Goal: Task Accomplishment & Management: Manage account settings

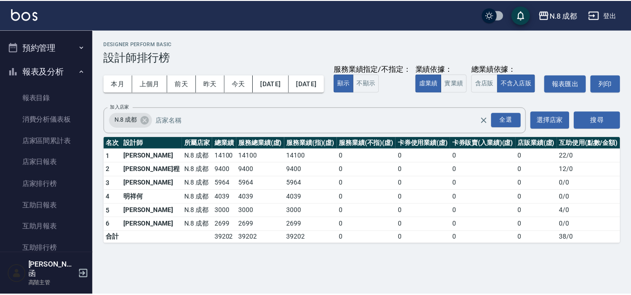
scroll to position [9, 0]
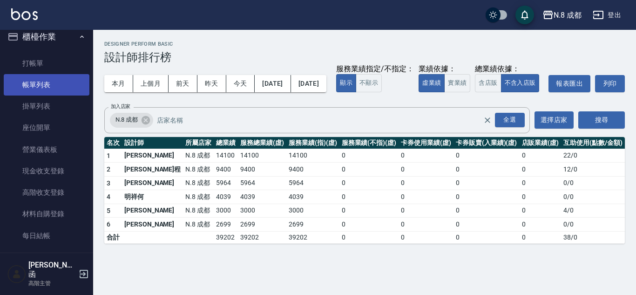
click at [49, 82] on link "帳單列表" at bounding box center [47, 84] width 86 height 21
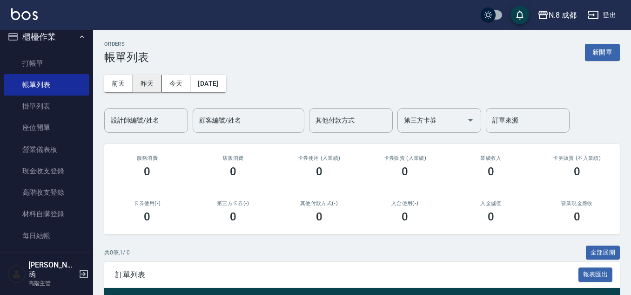
click at [147, 80] on button "昨天" at bounding box center [147, 83] width 29 height 17
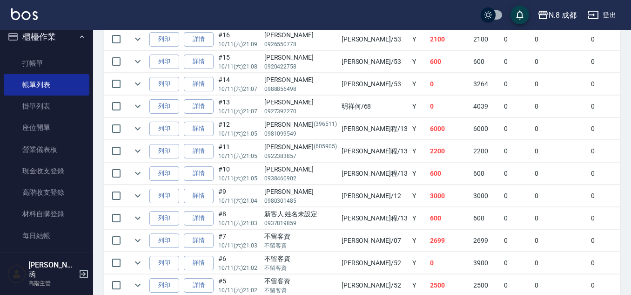
scroll to position [93, 0]
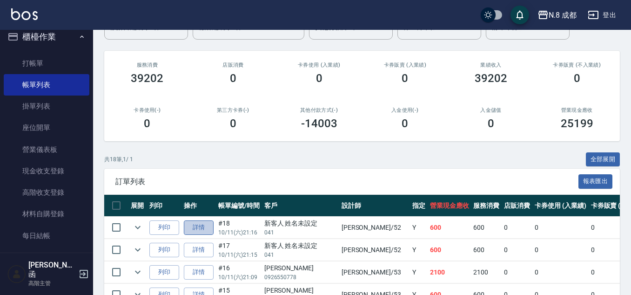
click at [194, 233] on link "詳情" at bounding box center [199, 227] width 30 height 14
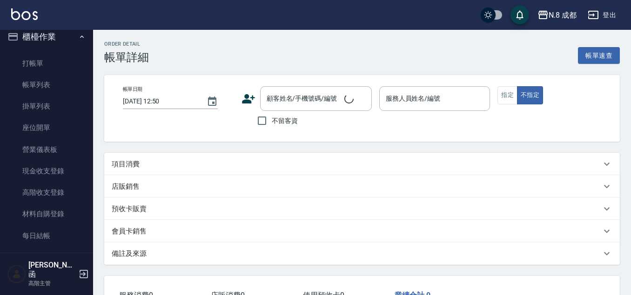
type input "[DATE] 21:16"
type input "[PERSON_NAME]-52"
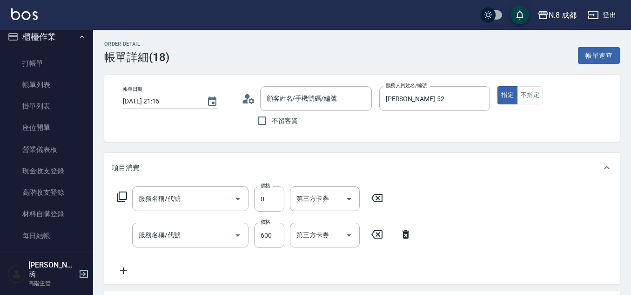
type input "新客人 姓名未設定/041/null"
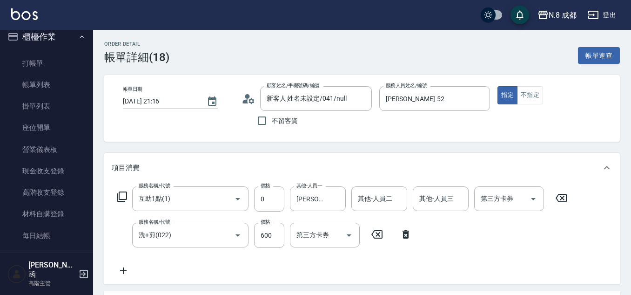
type input "互助1點(1)"
type input "洗+剪(022)"
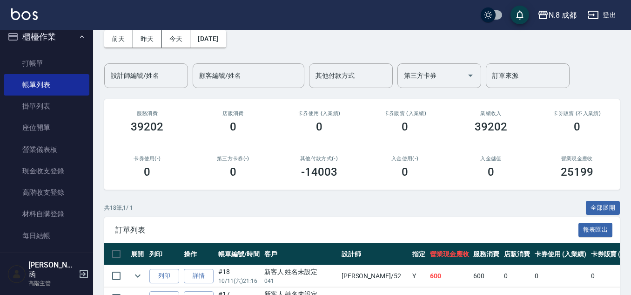
scroll to position [93, 0]
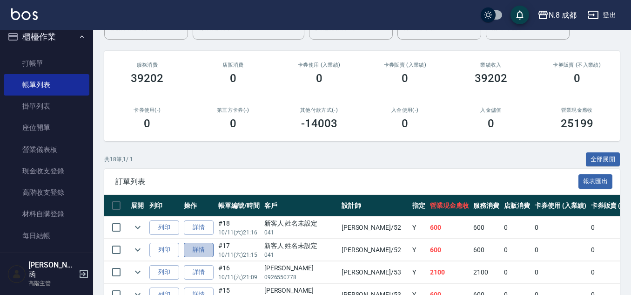
click at [199, 248] on link "詳情" at bounding box center [199, 250] width 30 height 14
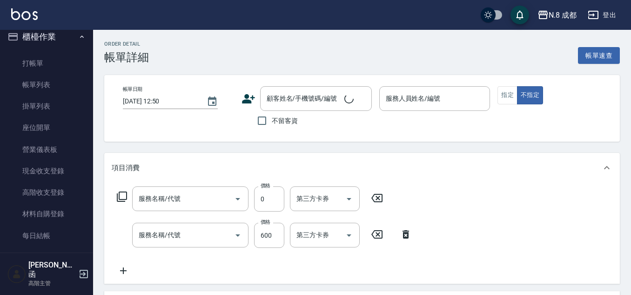
type input "[DATE] 21:15"
type input "[PERSON_NAME]-52"
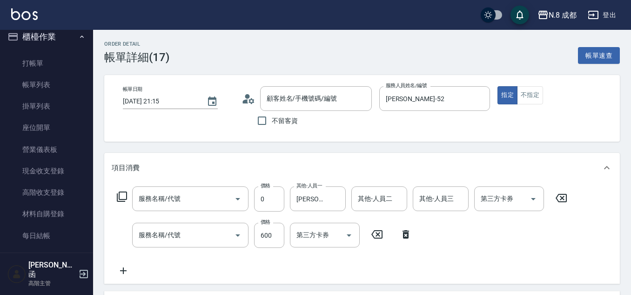
type input "互助1點(1)"
type input "洗+剪(022)"
type input "新客人 姓名未設定/041/null"
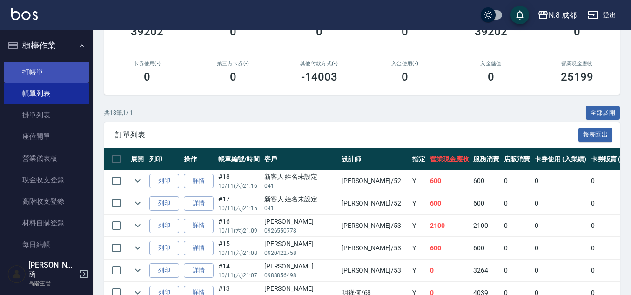
click at [45, 64] on link "打帳單" at bounding box center [47, 71] width 86 height 21
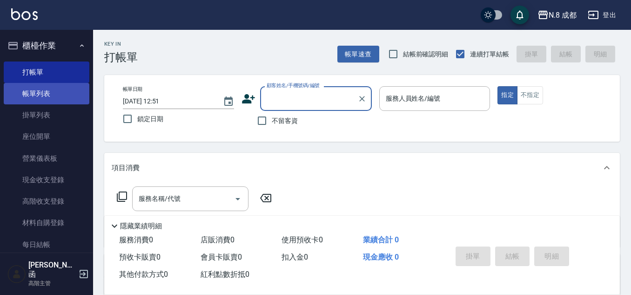
click at [43, 94] on link "帳單列表" at bounding box center [47, 93] width 86 height 21
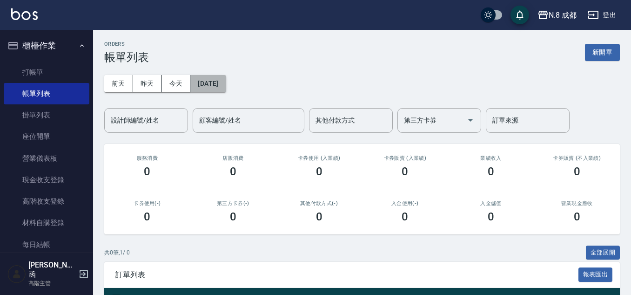
click at [224, 83] on button "[DATE]" at bounding box center [207, 83] width 35 height 17
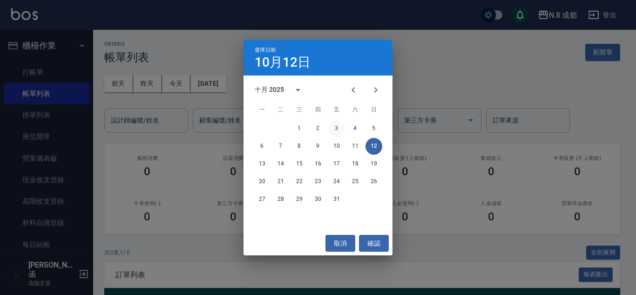
click at [334, 126] on button "3" at bounding box center [336, 128] width 17 height 17
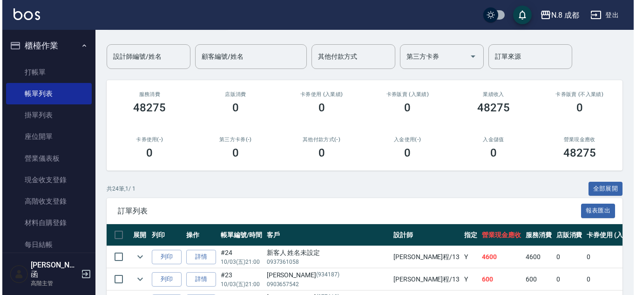
scroll to position [47, 0]
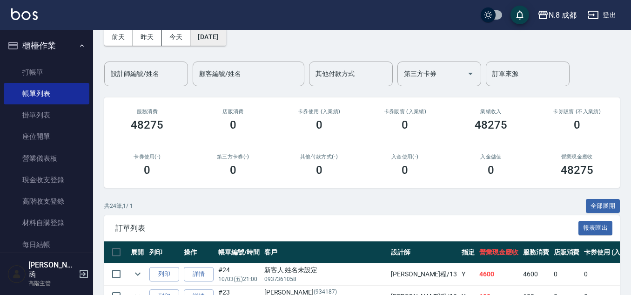
click at [216, 38] on button "[DATE]" at bounding box center [207, 36] width 35 height 17
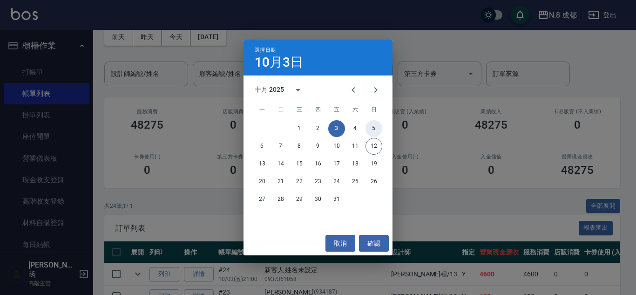
click at [371, 130] on button "5" at bounding box center [373, 128] width 17 height 17
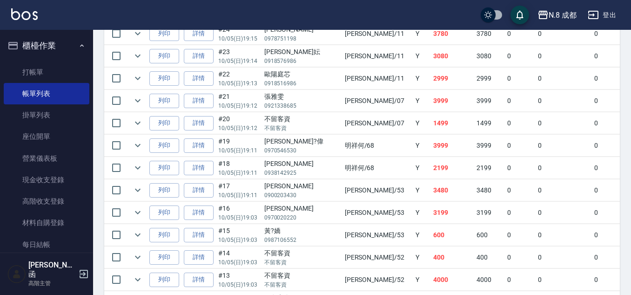
scroll to position [559, 0]
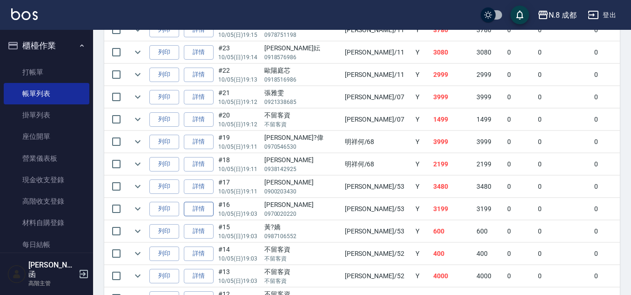
click at [193, 212] on link "詳情" at bounding box center [199, 209] width 30 height 14
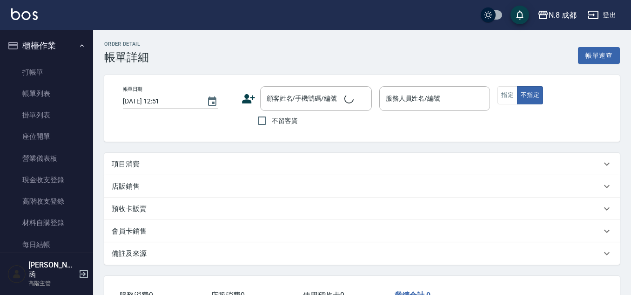
type input "[DATE] 19:03"
type input "[PERSON_NAME]-53"
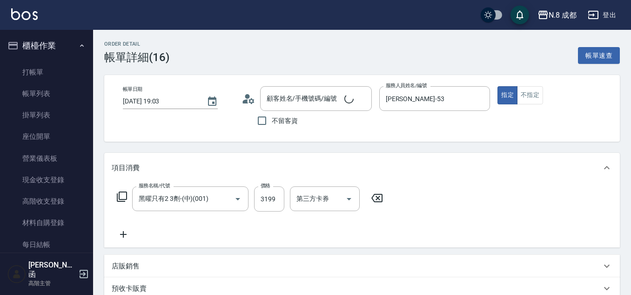
type input "黑曜只有2 3劑-(中)(001)"
type input "[PERSON_NAME]/0970020220/"
click at [123, 236] on icon at bounding box center [123, 234] width 7 height 7
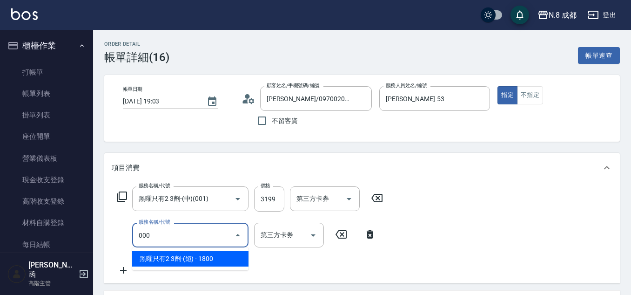
click at [186, 259] on span "黑曜只有2 3劑-(短) - 1800" at bounding box center [190, 258] width 116 height 15
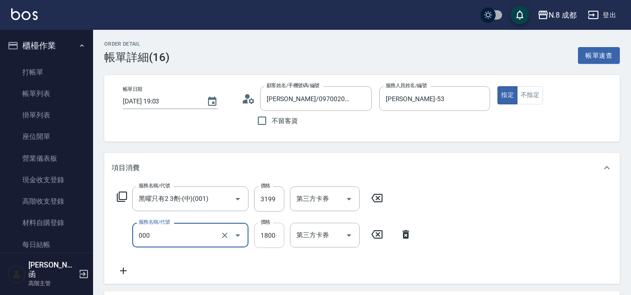
type input "黑曜只有2 3劑-(短)(000)"
click at [282, 234] on input "1800" at bounding box center [269, 234] width 30 height 25
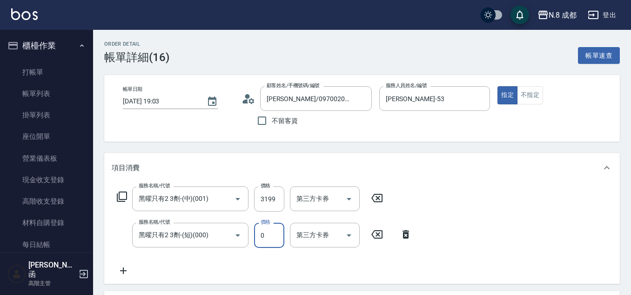
type input "0"
click at [281, 259] on div "服務名稱/代號 黑曜只有2 3劑-(中)(001) 服務名稱/代號 價格 3199 價格 第三方卡券 第三方卡券 服務名稱/代號 黑曜只有2 3劑-(短)(0…" at bounding box center [265, 231] width 306 height 90
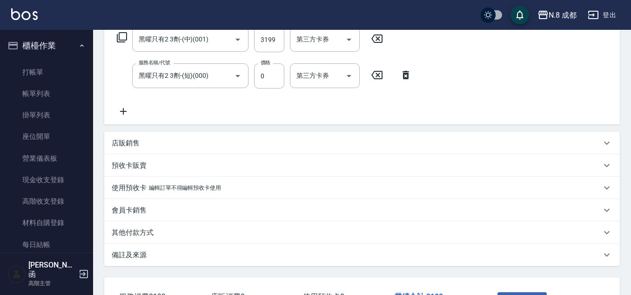
scroll to position [231, 0]
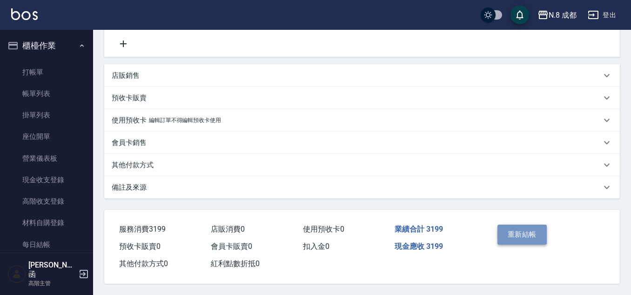
click at [526, 235] on button "重新結帳" at bounding box center [522, 234] width 49 height 20
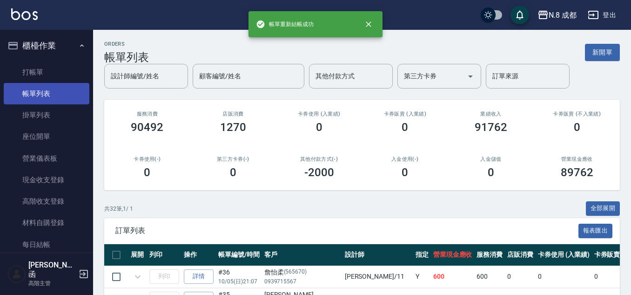
click at [59, 87] on link "帳單列表" at bounding box center [47, 93] width 86 height 21
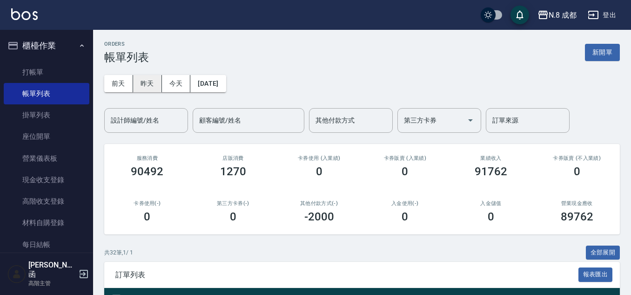
click at [153, 82] on button "昨天" at bounding box center [147, 83] width 29 height 17
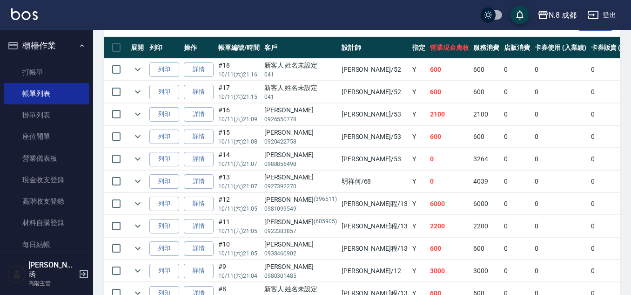
scroll to position [326, 0]
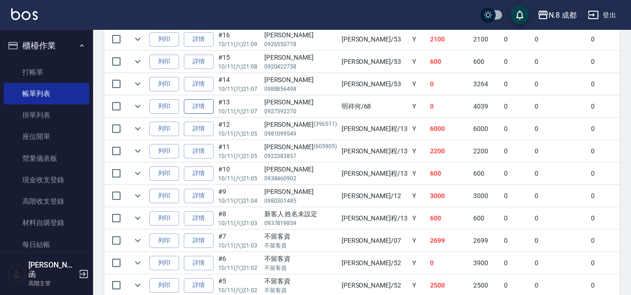
click at [209, 109] on link "詳情" at bounding box center [199, 106] width 30 height 14
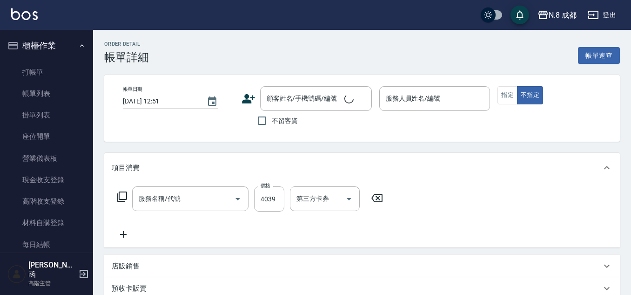
type input "日系染髮(L)(041)"
type input "[DATE] 21:07"
type input "明祥何-68"
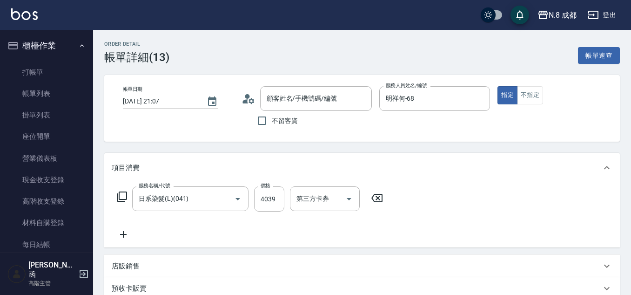
type input "[PERSON_NAME]/0927392270/"
click at [125, 240] on div "服務名稱/代號 日系染髮(L)(041) 服務名稱/代號 價格 4039 價格 第三方卡券 第三方卡券" at bounding box center [362, 214] width 516 height 65
click at [129, 235] on icon at bounding box center [123, 234] width 23 height 11
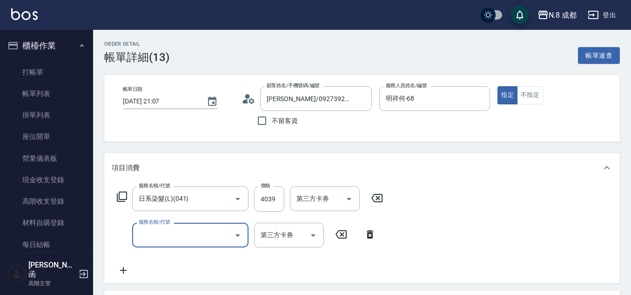
click at [146, 234] on input "服務名稱/代號" at bounding box center [183, 235] width 94 height 16
click at [191, 258] on span "互助5點 - 0" at bounding box center [190, 258] width 116 height 15
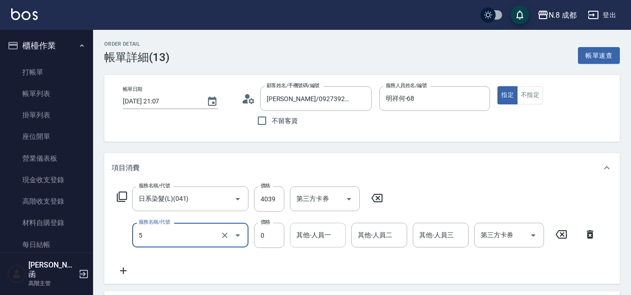
type input "互助5點(5)"
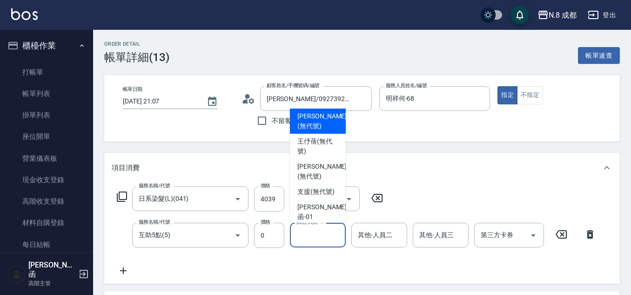
click at [316, 235] on input "其他-人員一" at bounding box center [317, 235] width 47 height 16
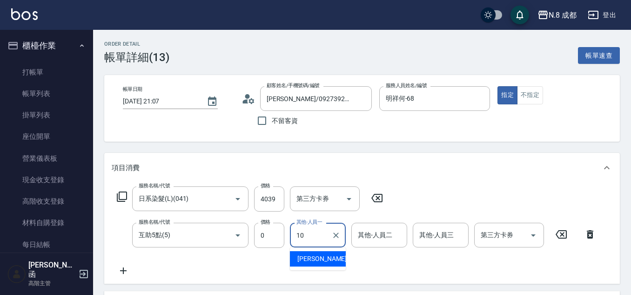
drag, startPoint x: 321, startPoint y: 256, endPoint x: 406, endPoint y: 259, distance: 85.2
click at [322, 256] on span "[PERSON_NAME]-10" at bounding box center [326, 259] width 59 height 10
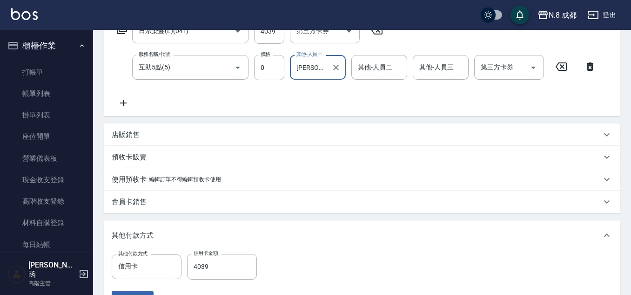
scroll to position [279, 0]
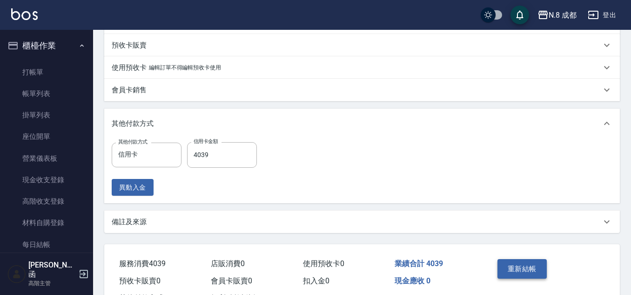
type input "[PERSON_NAME]-10"
click at [515, 268] on button "重新結帳" at bounding box center [522, 269] width 49 height 20
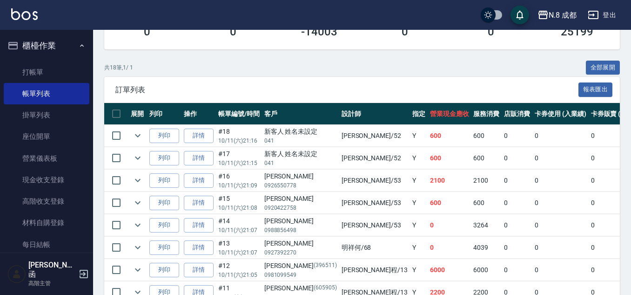
scroll to position [186, 0]
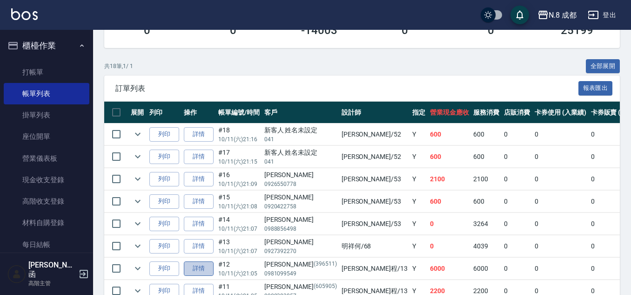
click at [200, 268] on link "詳情" at bounding box center [199, 268] width 30 height 14
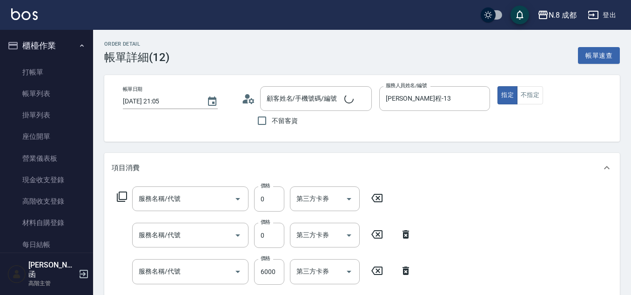
type input "[DATE] 21:05"
type input "[PERSON_NAME]程-13"
type input "[PERSON_NAME]/0981099549/396511"
type input "黑曜只有2 3劑-(中)(001)"
type input "互助6點(6)"
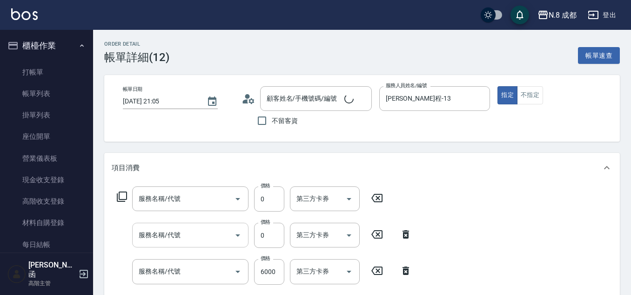
type input "日系染髮(L)(041)"
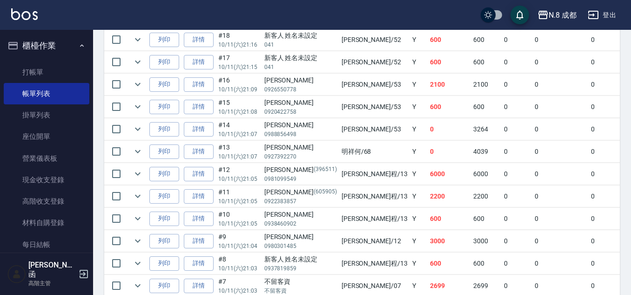
scroll to position [326, 0]
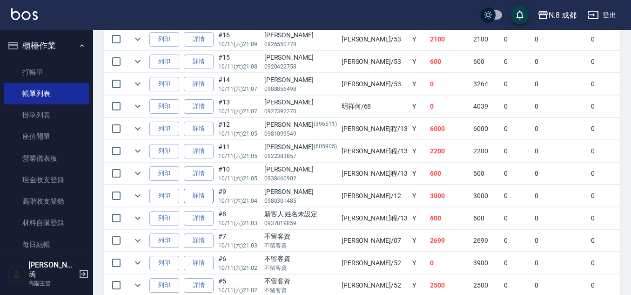
click at [197, 200] on link "詳情" at bounding box center [199, 196] width 30 height 14
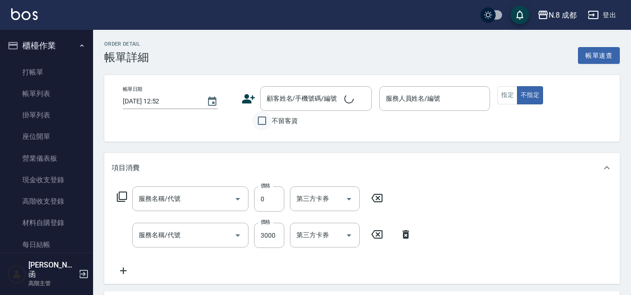
type input "[DATE] 21:04"
type input "[PERSON_NAME]-12"
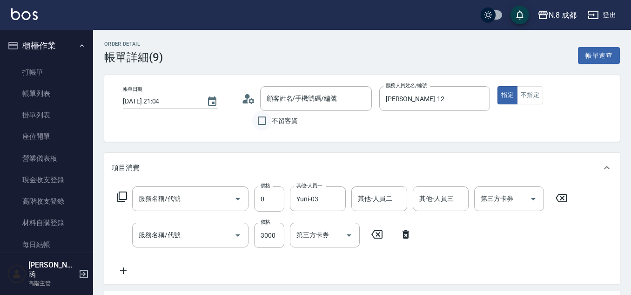
type input "互助4點(4)"
type input "日系染髮(L)(041)"
type input "[PERSON_NAME]/0980301485/"
click at [221, 191] on div at bounding box center [231, 198] width 26 height 25
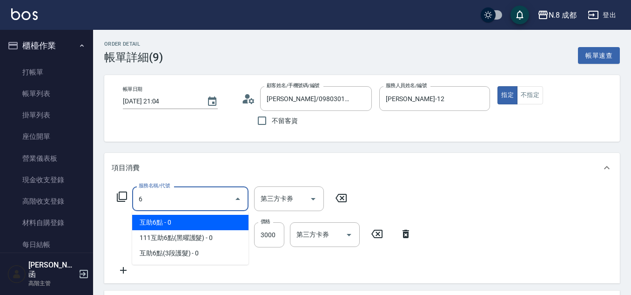
click at [178, 225] on span "互助6點 - 0" at bounding box center [190, 222] width 116 height 15
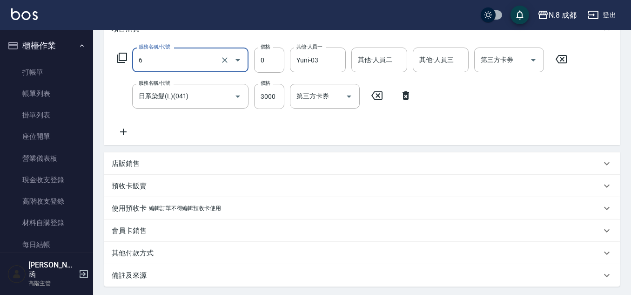
scroll to position [231, 0]
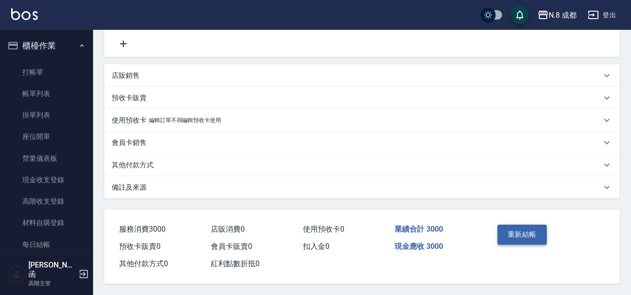
type input "互助6點(6)"
click at [525, 227] on button "重新結帳" at bounding box center [522, 234] width 49 height 20
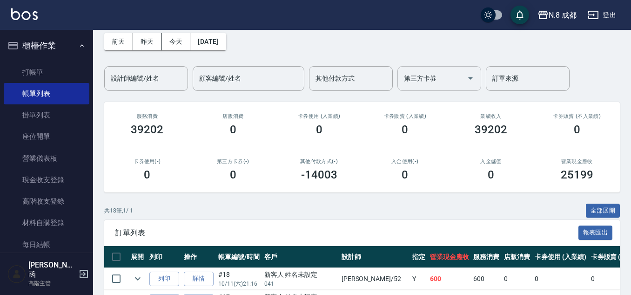
scroll to position [41, 0]
